Goal: Book appointment/travel/reservation

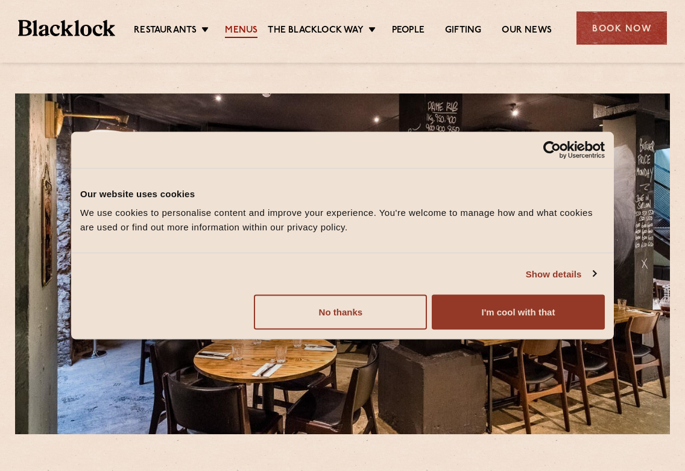
drag, startPoint x: 240, startPoint y: 25, endPoint x: 248, endPoint y: 30, distance: 9.7
click at [240, 26] on link "Menus" at bounding box center [241, 31] width 33 height 13
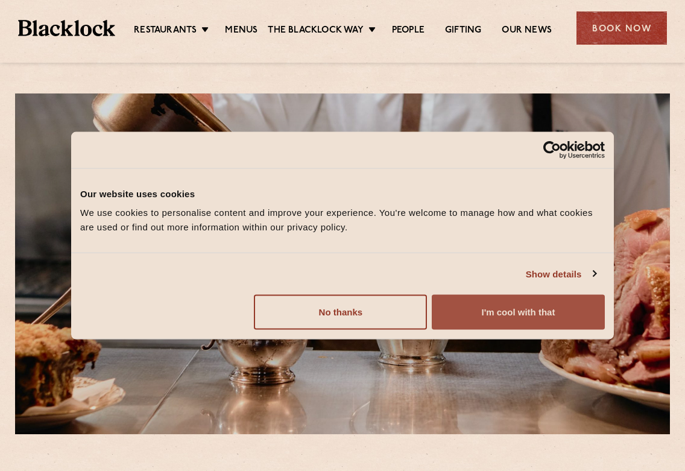
click at [554, 320] on button "I'm cool with that" at bounding box center [518, 312] width 173 height 35
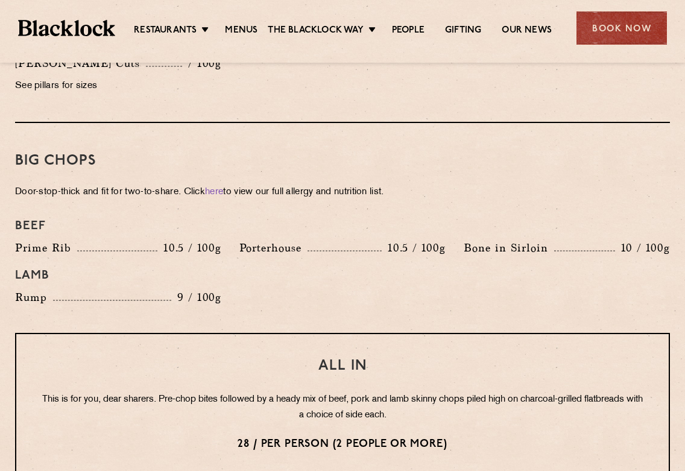
scroll to position [1327, 0]
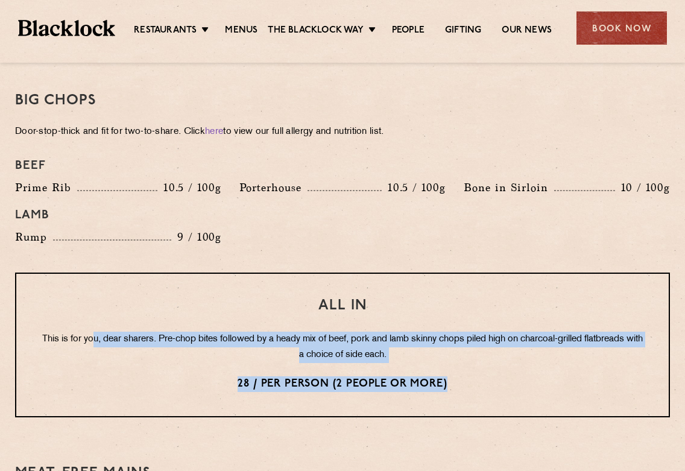
drag, startPoint x: 98, startPoint y: 322, endPoint x: 453, endPoint y: 360, distance: 357.4
click at [453, 360] on div "All In This is for you, dear sharers. Pre-chop bites followed by a heady mix of…" at bounding box center [342, 345] width 655 height 145
click at [454, 376] on p "28 / per person (2 people or more)" at bounding box center [342, 384] width 605 height 16
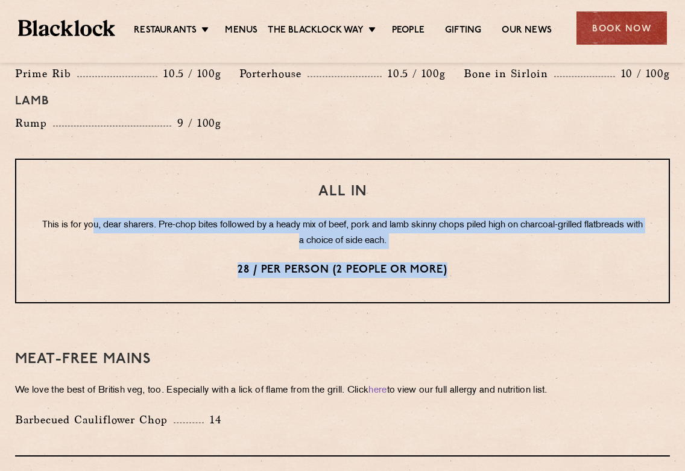
scroll to position [1448, 0]
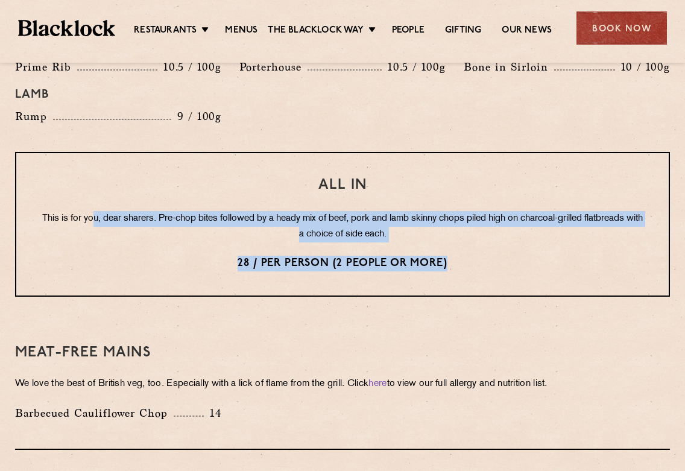
click at [431, 221] on p "This is for you, dear sharers. Pre-chop bites followed by a heady mix of beef, …" at bounding box center [342, 226] width 605 height 31
click at [440, 194] on div "All In This is for you, dear sharers. Pre-chop bites followed by a heady mix of…" at bounding box center [342, 224] width 655 height 145
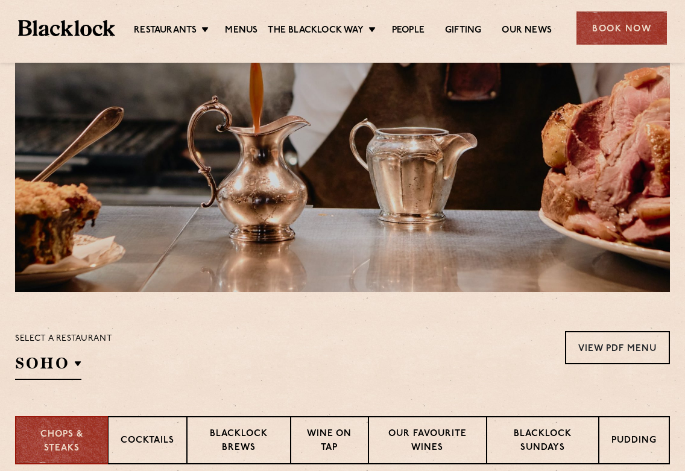
scroll to position [0, 0]
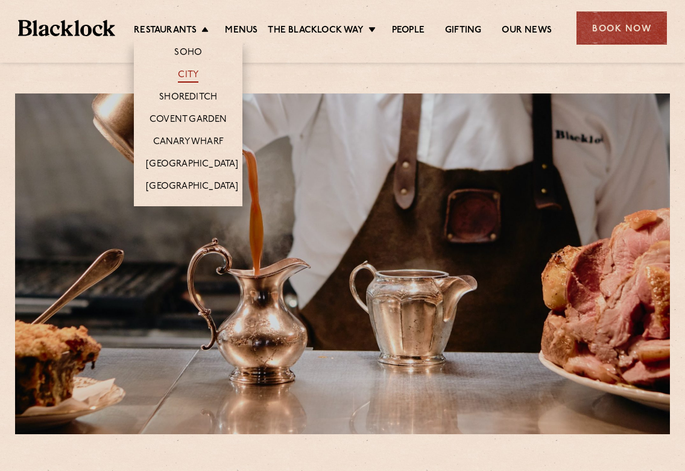
click at [186, 74] on link "City" at bounding box center [188, 75] width 21 height 13
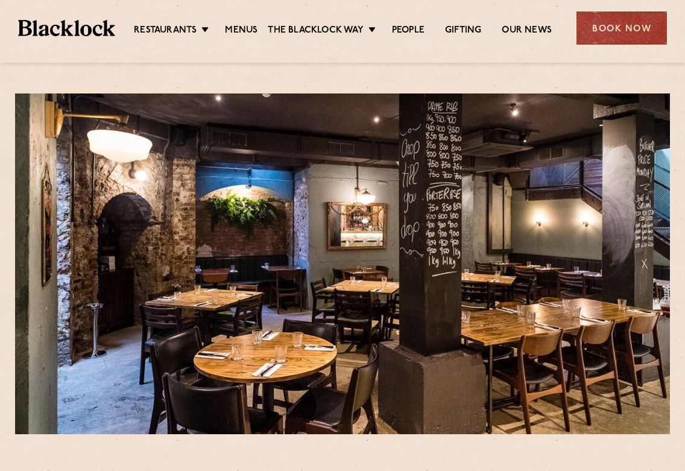
click at [621, 30] on div "Book Now" at bounding box center [622, 27] width 90 height 33
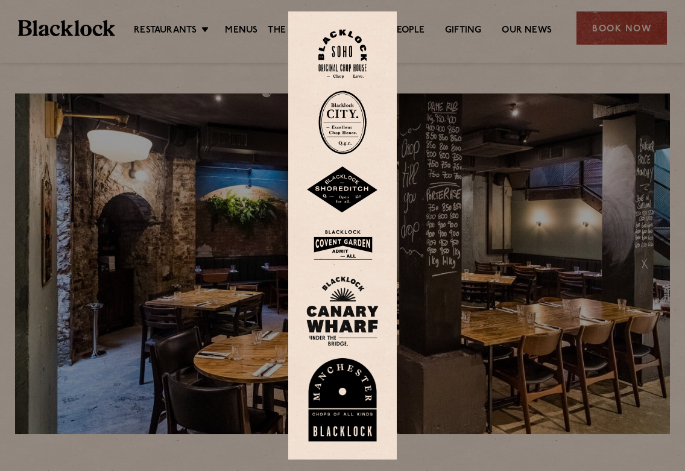
click at [355, 115] on img at bounding box center [343, 122] width 48 height 64
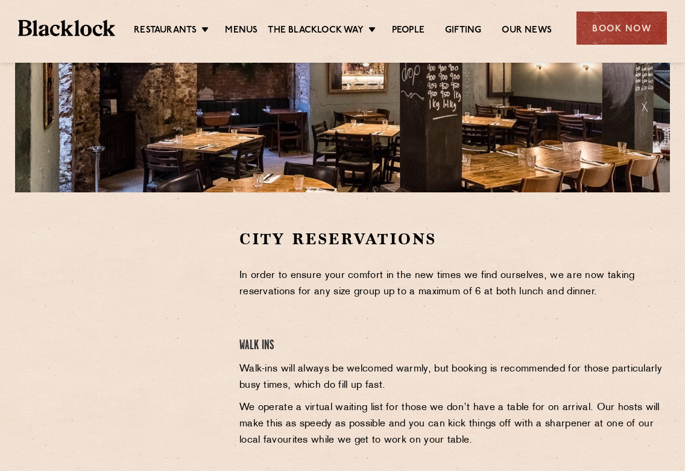
scroll to position [241, 0]
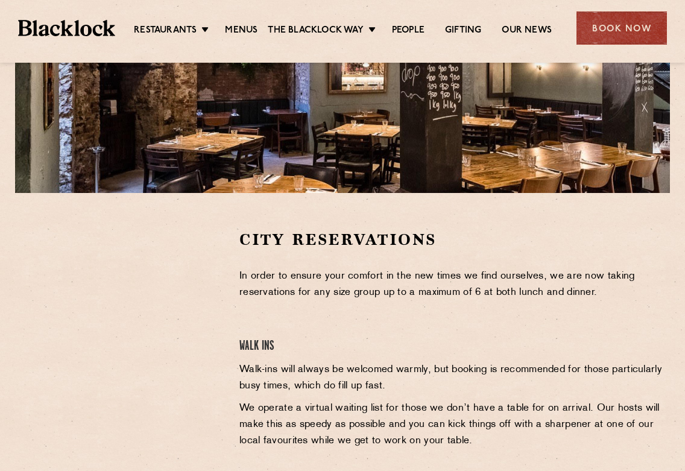
click at [367, 288] on p "In order to ensure your comfort in the new times we find ourselves, we are now …" at bounding box center [455, 284] width 431 height 33
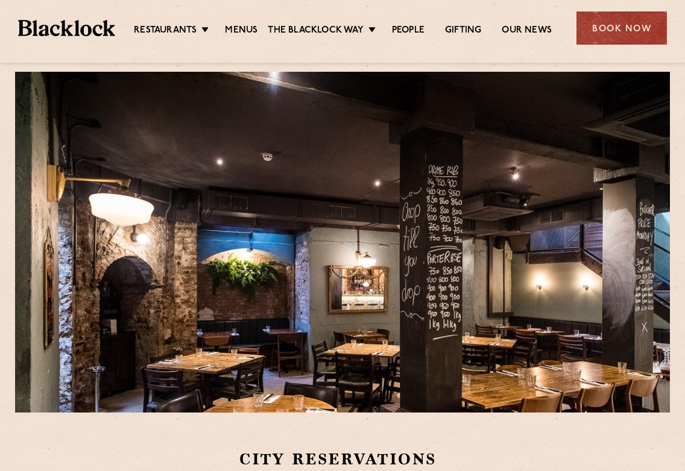
scroll to position [0, 0]
